Goal: Book appointment/travel/reservation

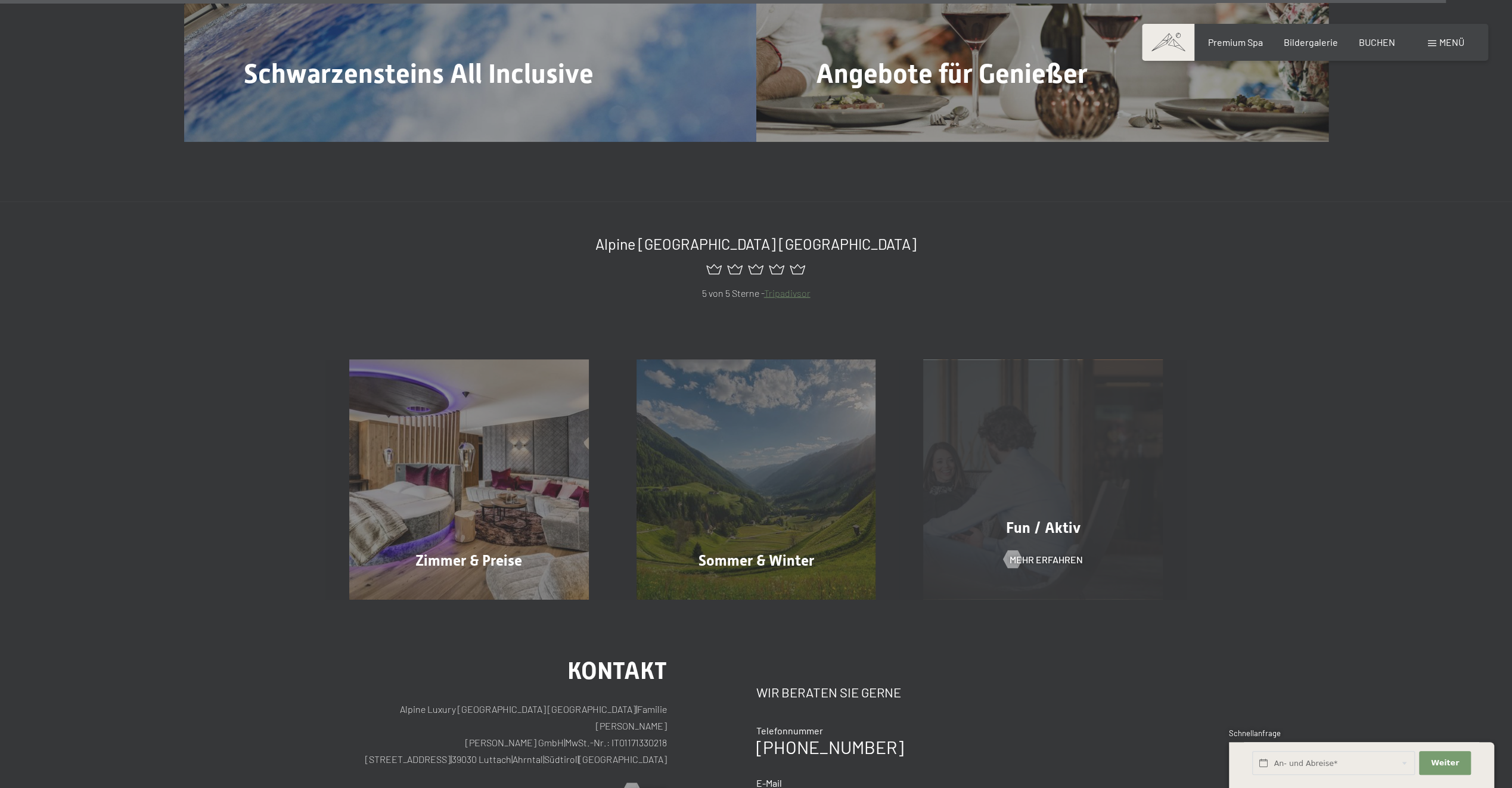
scroll to position [6916, 0]
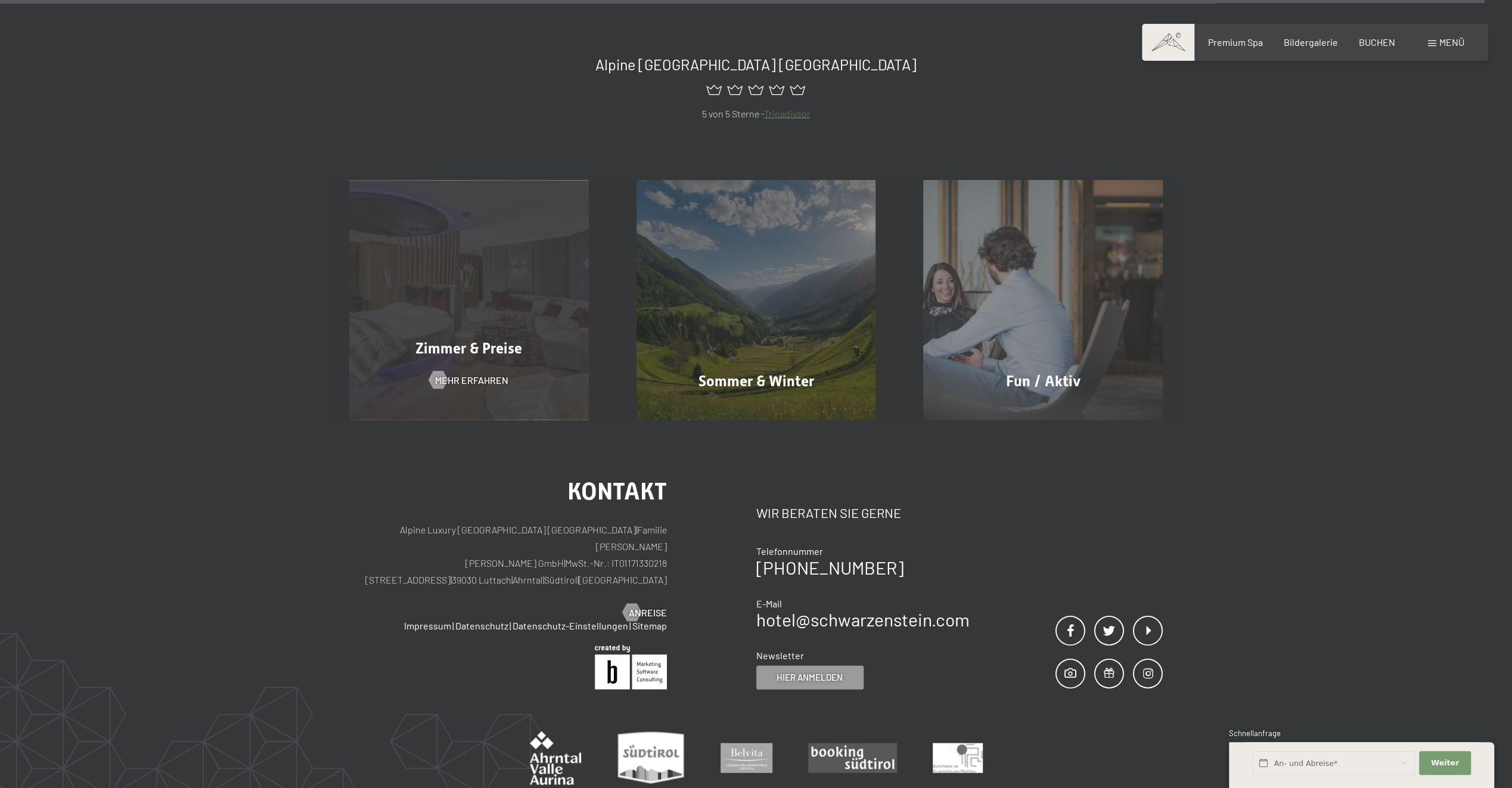
click at [486, 340] on span "Zimmer & Preise" at bounding box center [468, 348] width 107 height 17
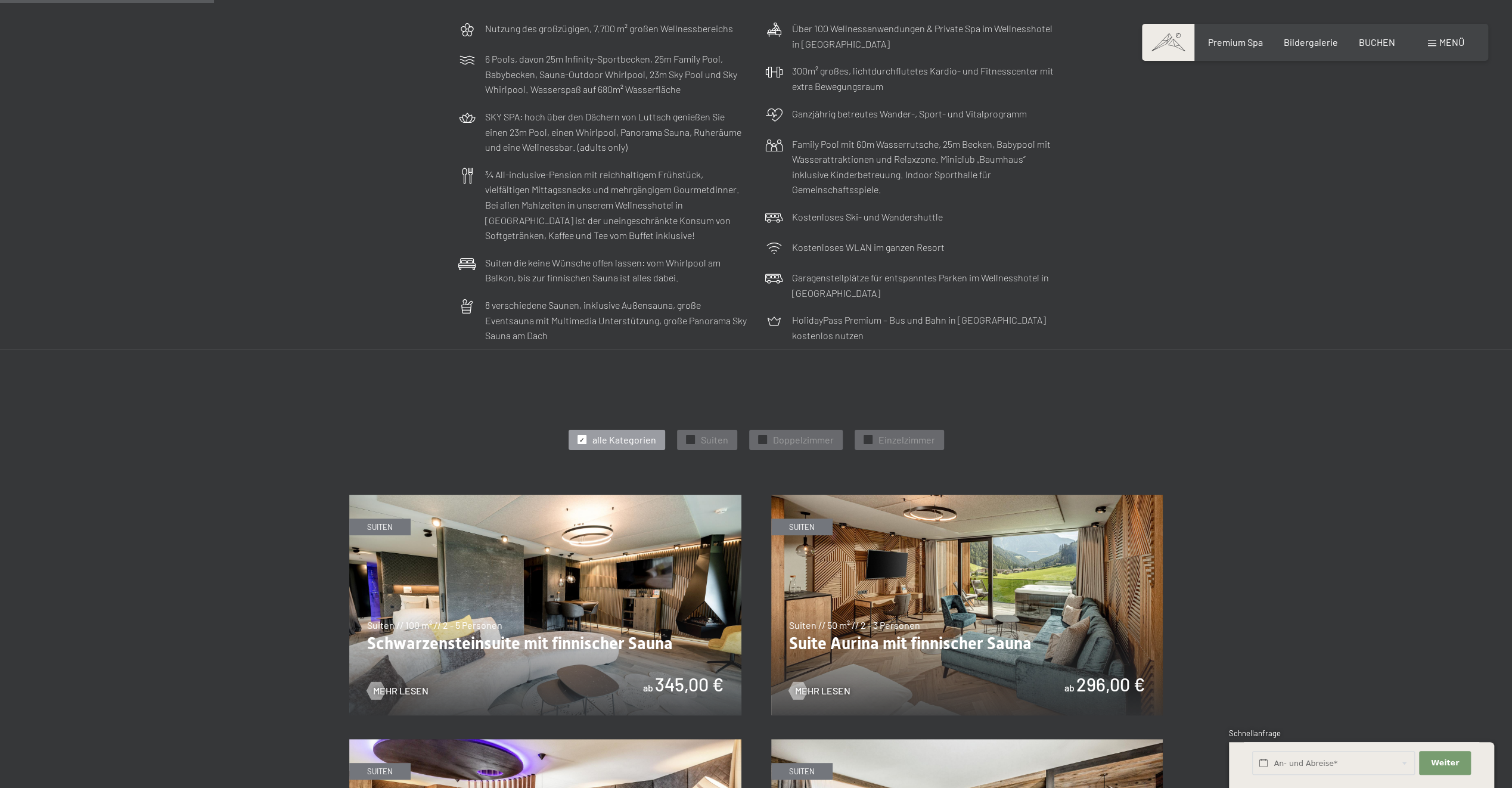
scroll to position [536, 0]
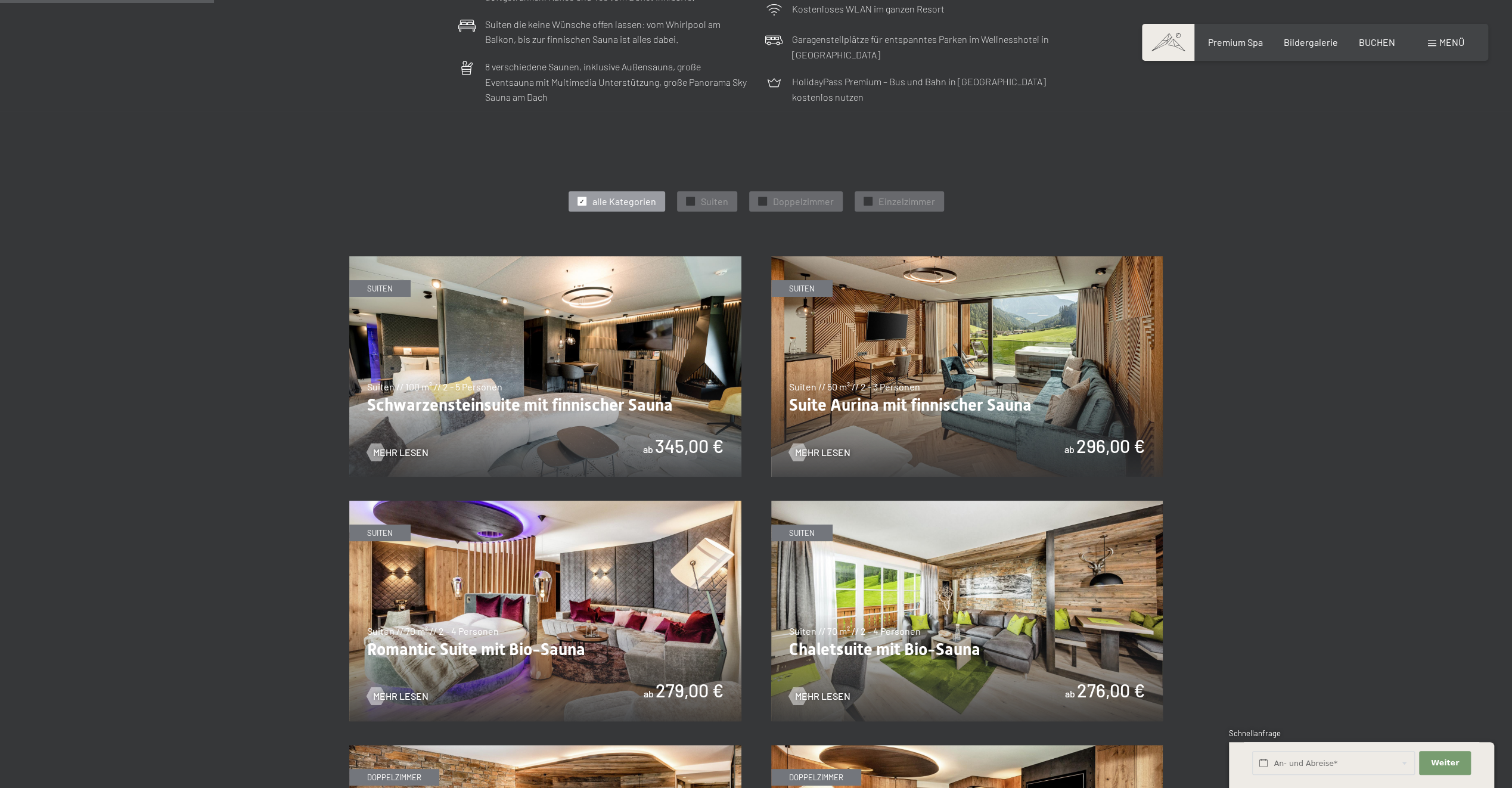
click at [974, 415] on img at bounding box center [967, 367] width 392 height 221
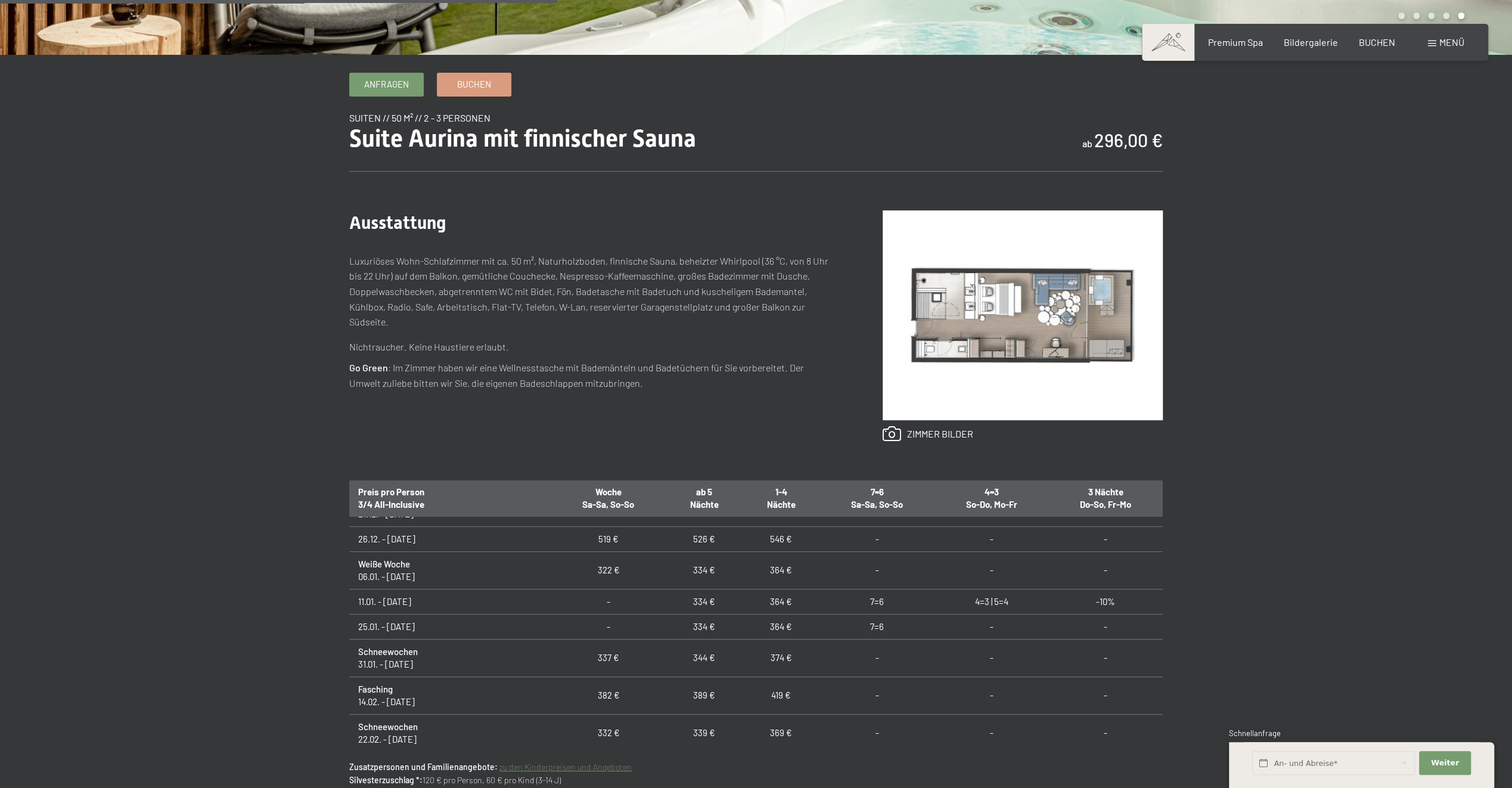
scroll to position [566, 0]
